Goal: Task Accomplishment & Management: Manage account settings

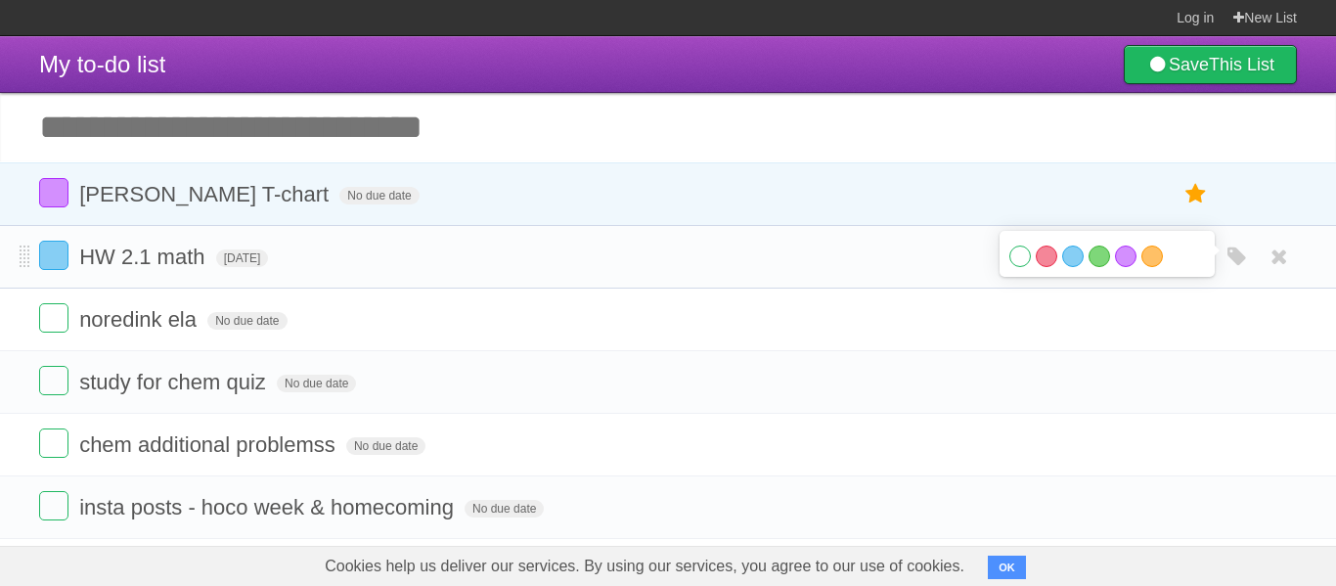
click at [978, 253] on form "HW 2.1 math [DATE] White Red Blue Green Purple Orange" at bounding box center [667, 257] width 1257 height 32
click at [1186, 260] on icon at bounding box center [1195, 257] width 27 height 32
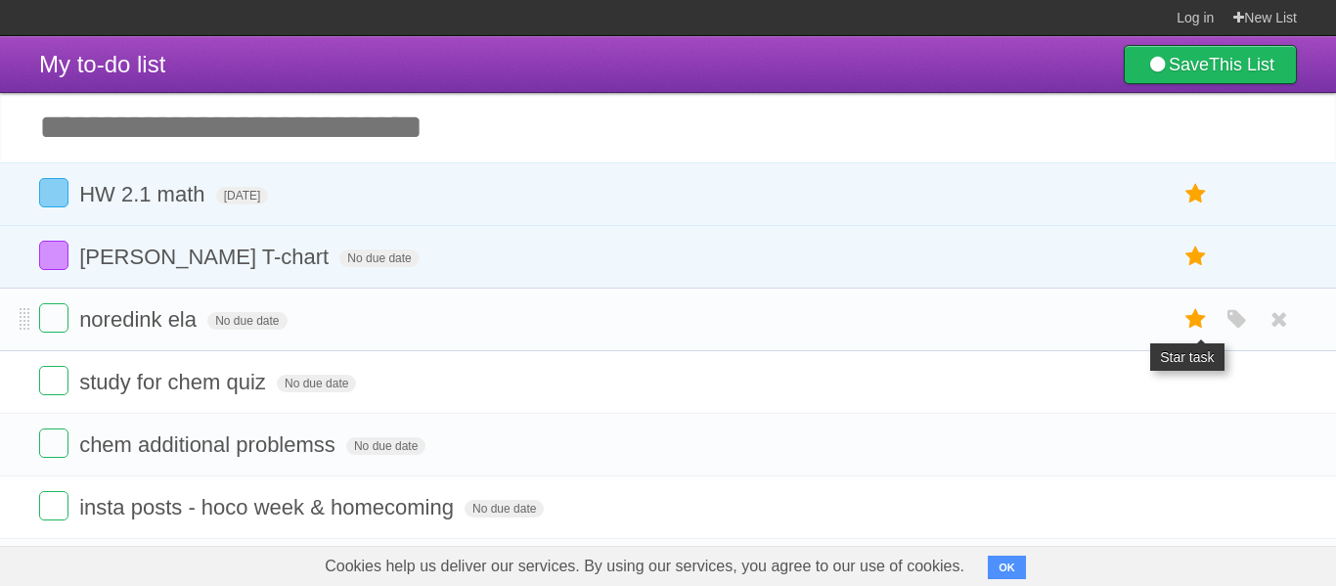
click at [1182, 321] on icon at bounding box center [1195, 319] width 27 height 32
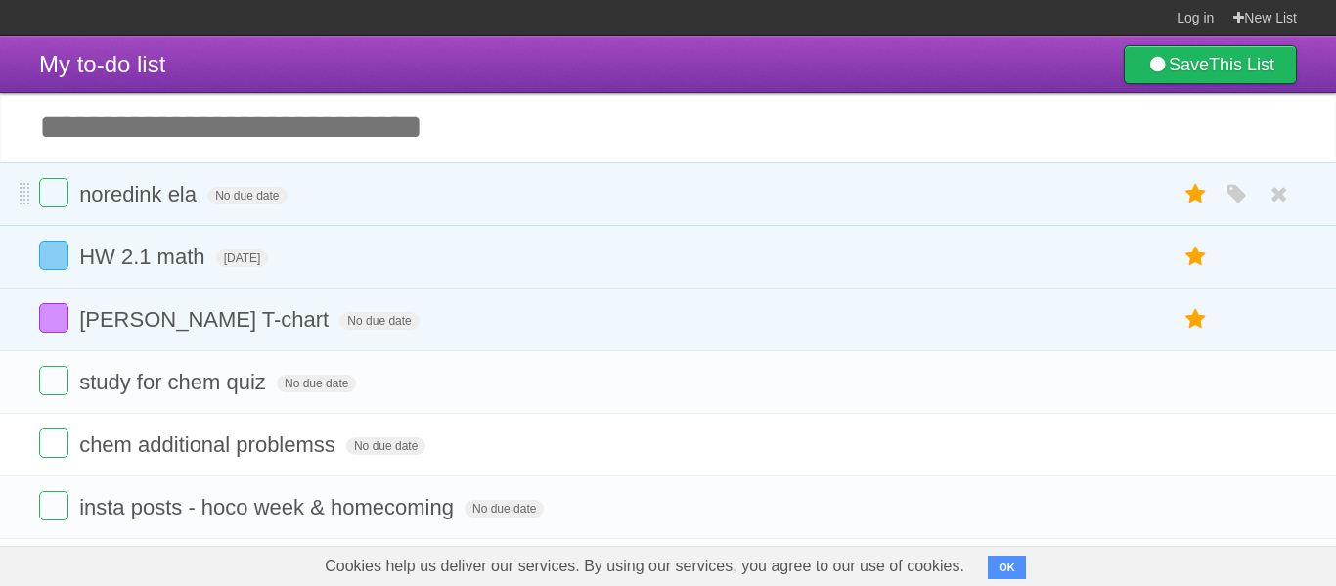
click at [1237, 180] on div "White Red Blue Green Purple Orange" at bounding box center [1236, 194] width 37 height 32
click at [1235, 185] on icon "button" at bounding box center [1236, 194] width 27 height 25
click at [1054, 194] on label "Red" at bounding box center [1046, 194] width 22 height 22
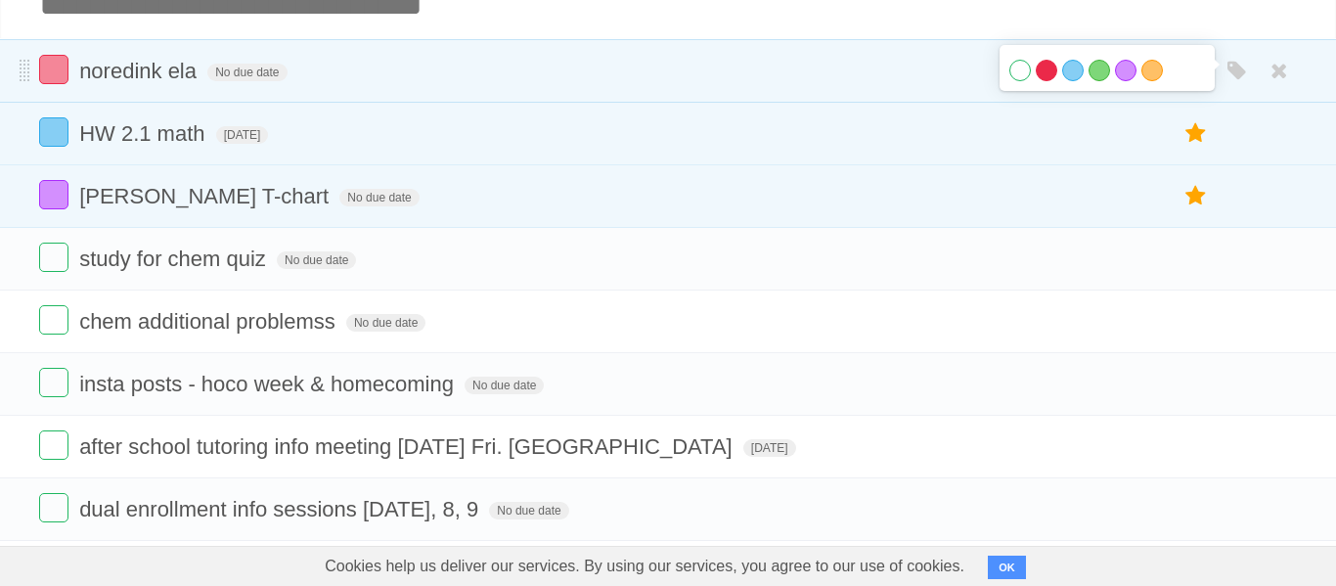
scroll to position [127, 0]
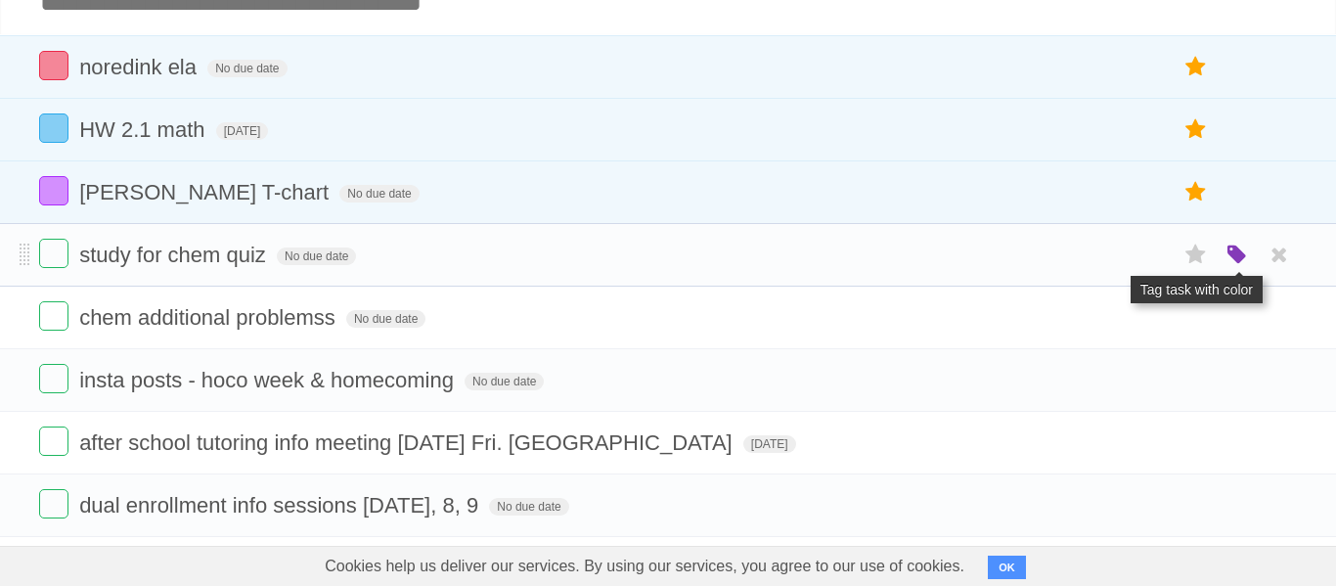
click at [1242, 268] on icon "button" at bounding box center [1236, 254] width 27 height 25
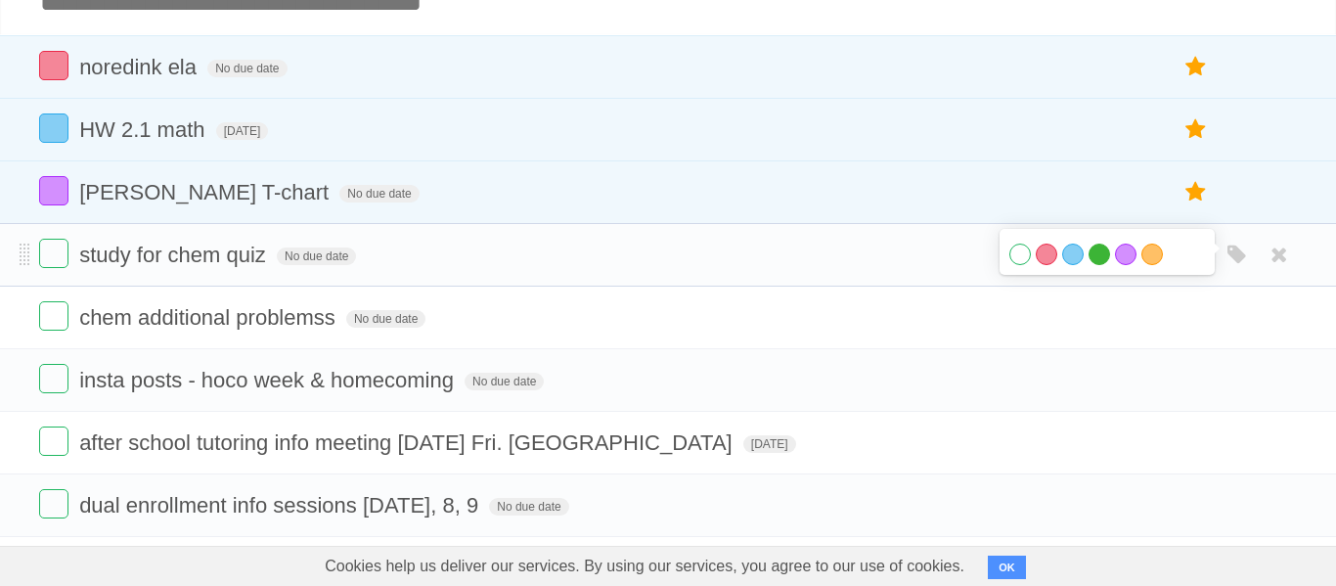
click at [1098, 263] on label "Green" at bounding box center [1099, 254] width 22 height 22
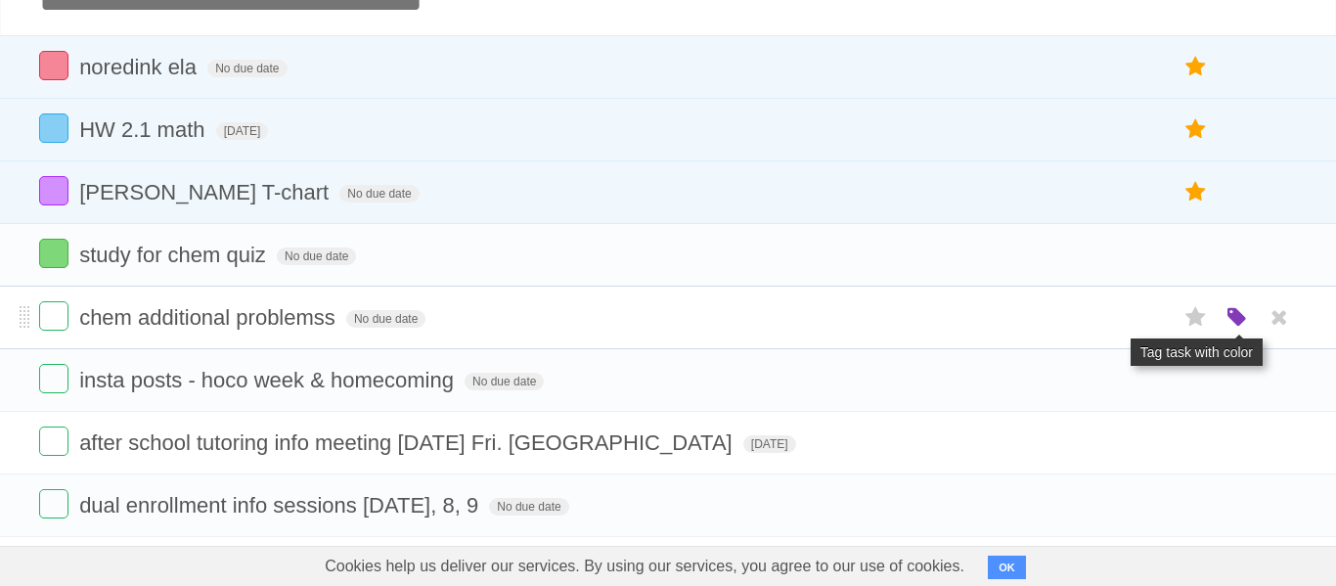
click at [1241, 330] on icon "button" at bounding box center [1236, 317] width 27 height 25
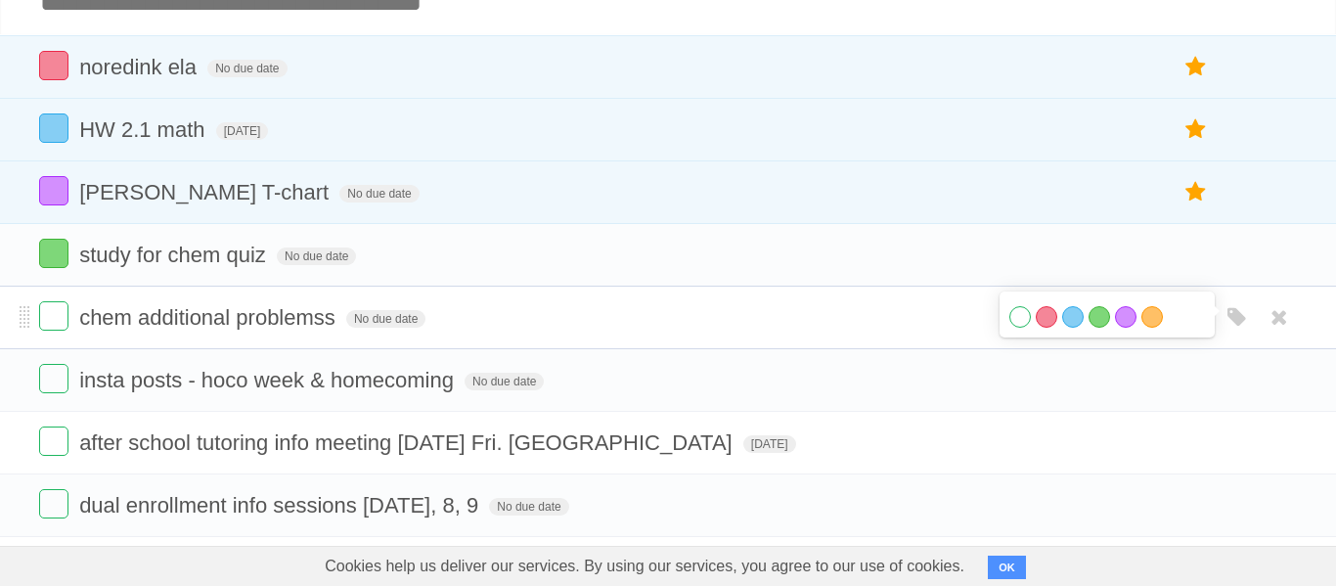
click at [1107, 314] on div "White Red Blue Green Purple Orange" at bounding box center [1107, 319] width 196 height 26
click at [1102, 315] on label "Green" at bounding box center [1099, 317] width 22 height 22
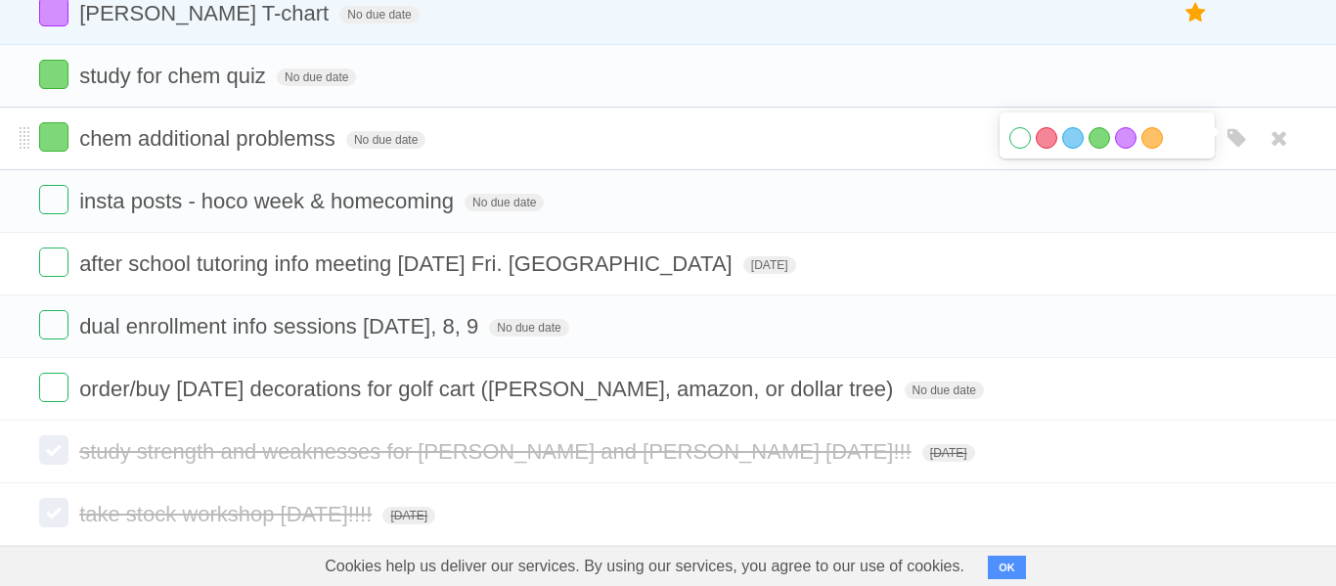
scroll to position [410, 0]
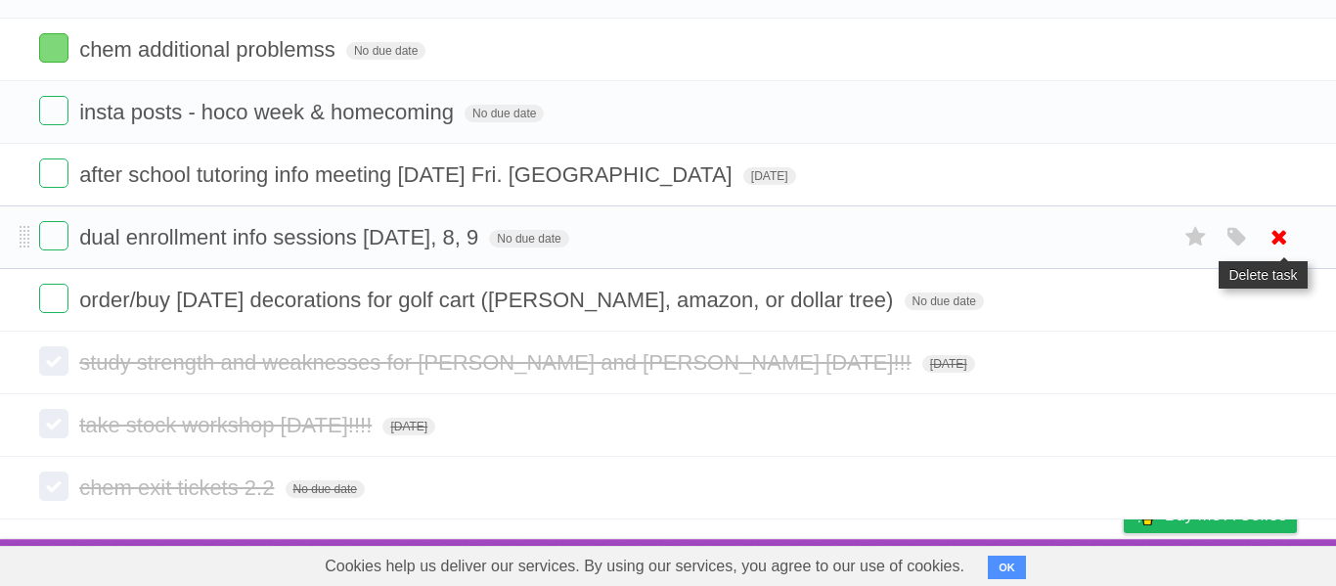
click at [1275, 228] on icon at bounding box center [1278, 237] width 27 height 32
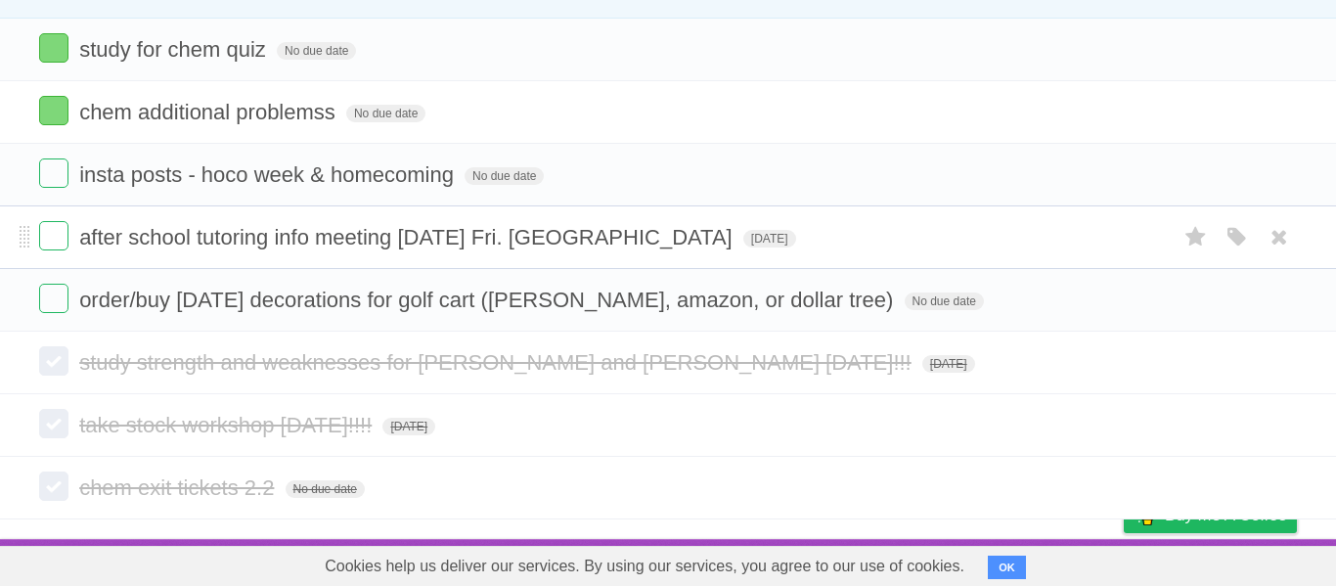
scroll to position [346, 0]
click at [1273, 486] on icon at bounding box center [1278, 487] width 27 height 32
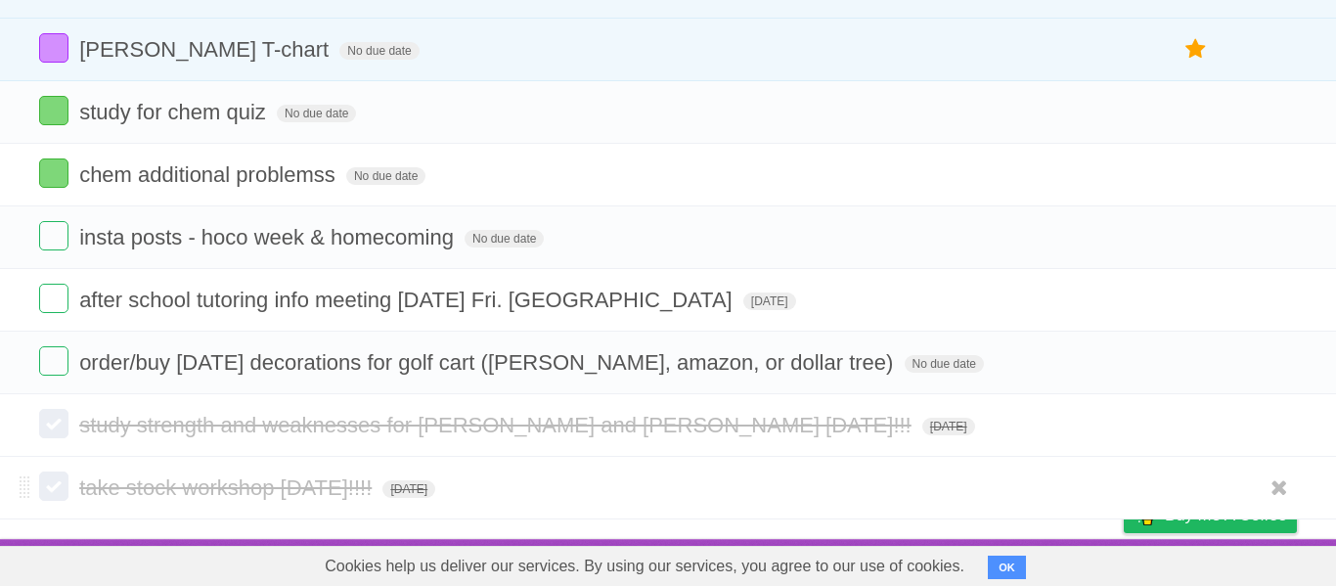
scroll to position [283, 0]
click at [1286, 484] on icon at bounding box center [1278, 487] width 27 height 32
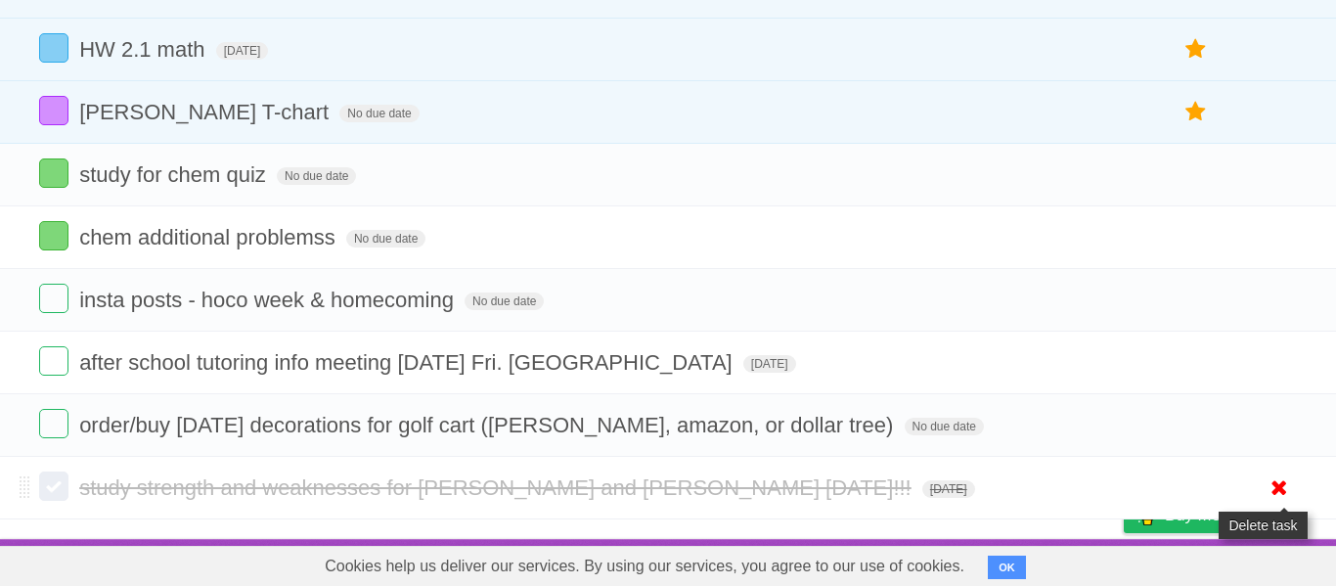
click at [1283, 481] on icon at bounding box center [1278, 487] width 27 height 32
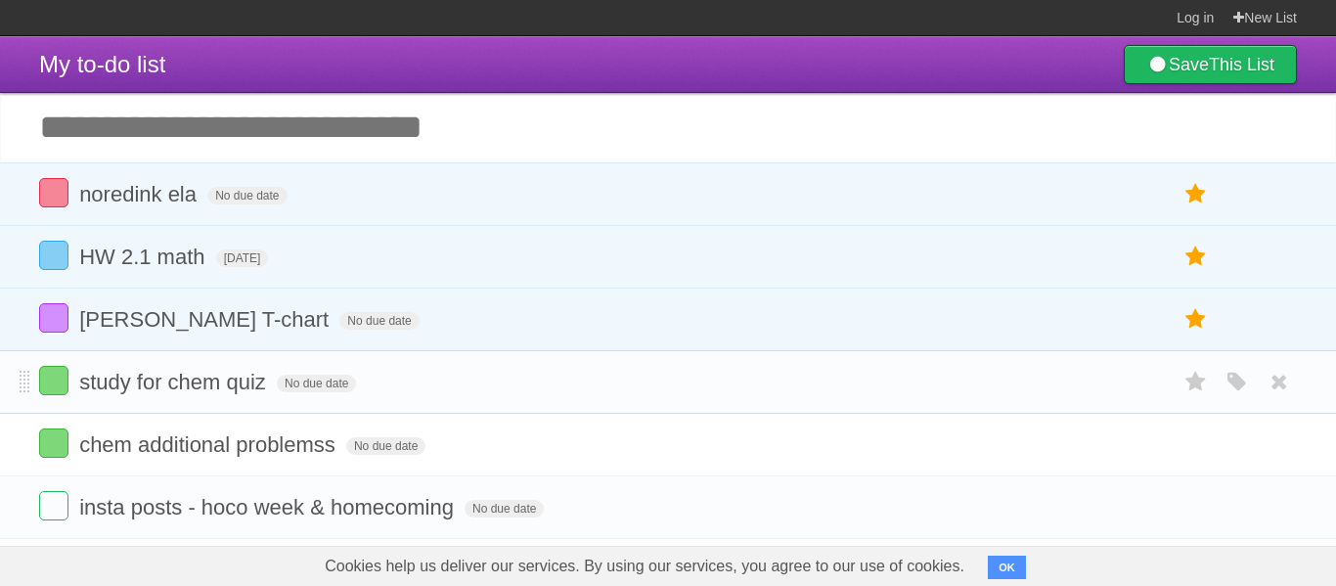
scroll to position [7, 0]
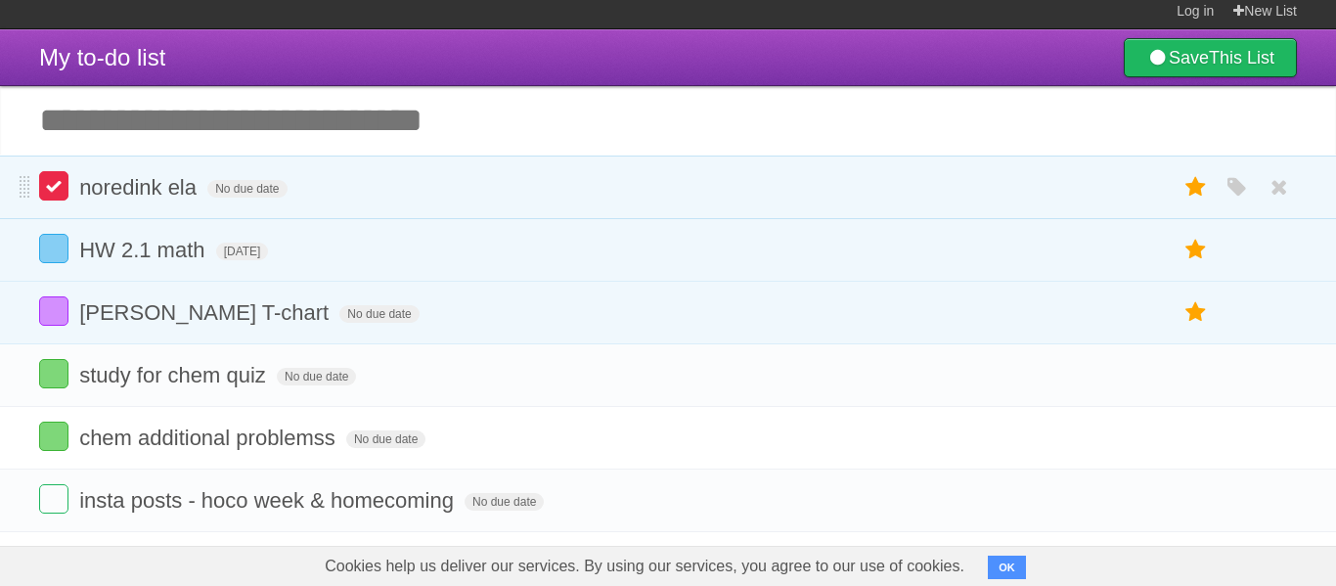
click at [50, 193] on label at bounding box center [53, 185] width 29 height 29
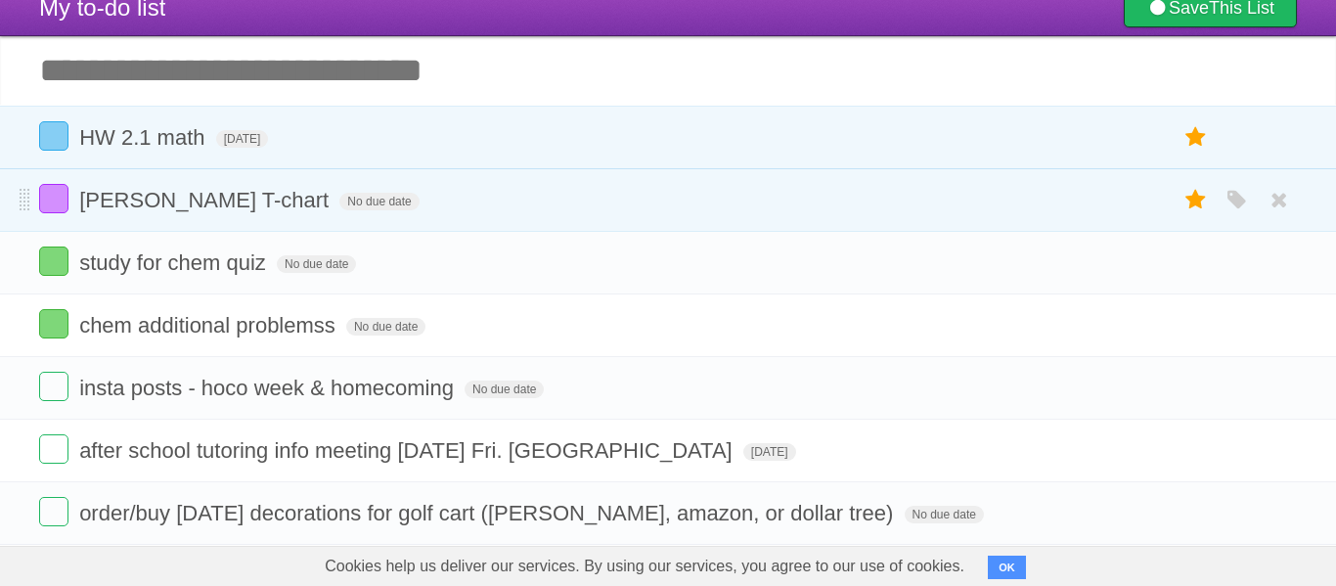
scroll to position [58, 0]
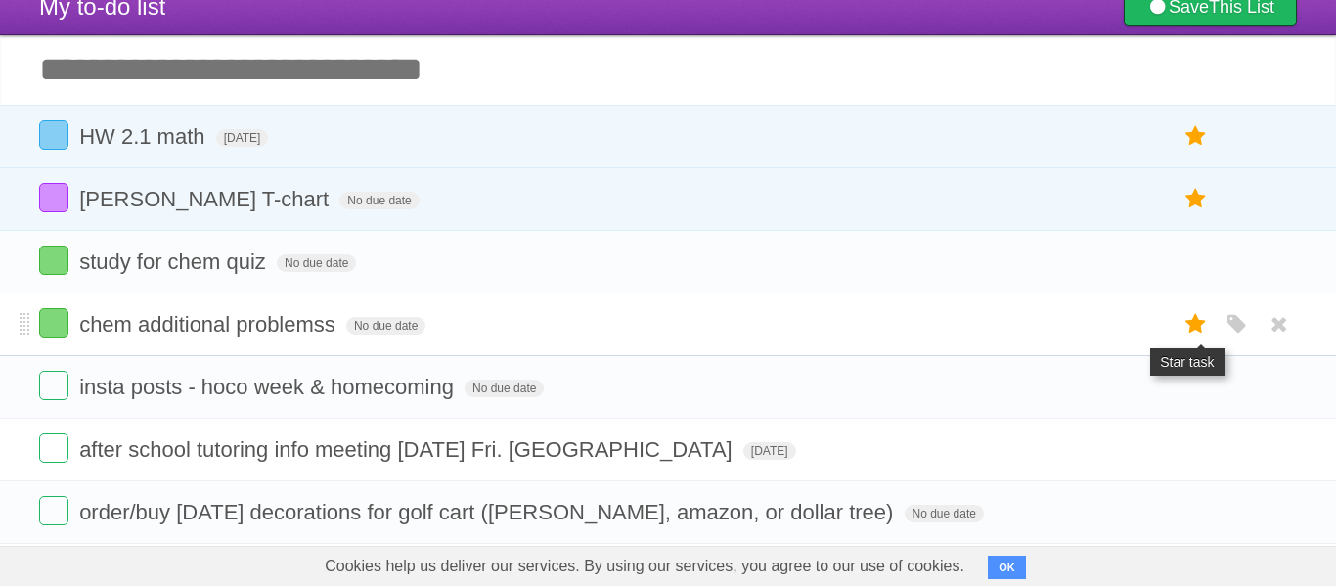
click at [1189, 329] on icon at bounding box center [1195, 324] width 27 height 32
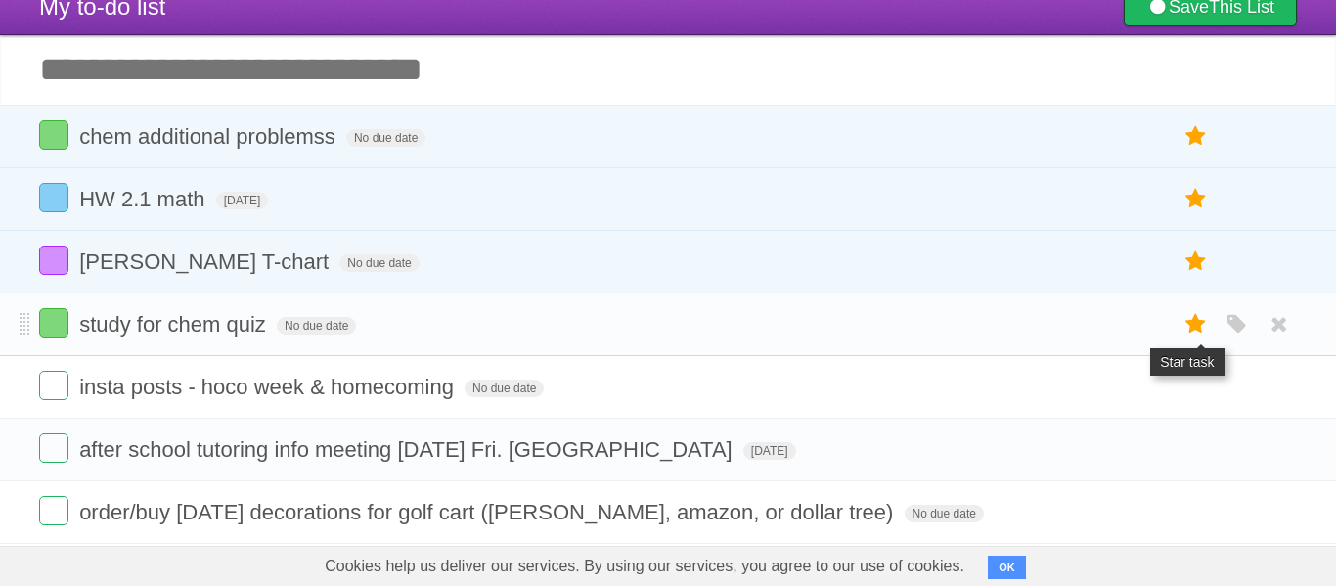
click at [1195, 322] on icon at bounding box center [1195, 324] width 27 height 32
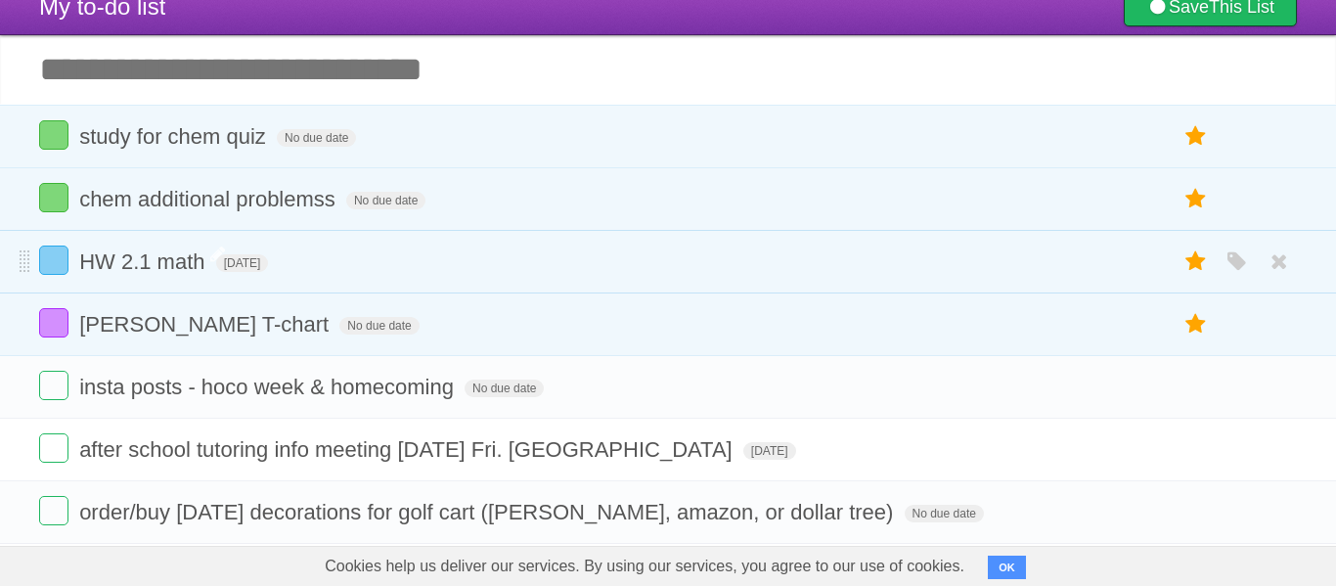
scroll to position [0, 0]
